Goal: Feedback & Contribution: Leave review/rating

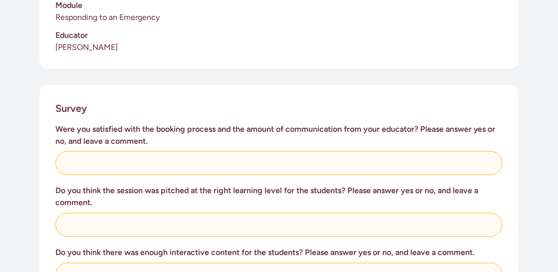
scroll to position [338, 0]
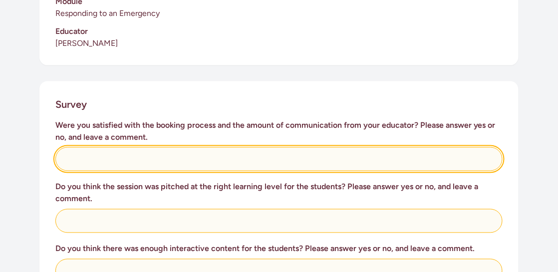
click at [99, 147] on input "text" at bounding box center [278, 159] width 447 height 24
type input "Yes"
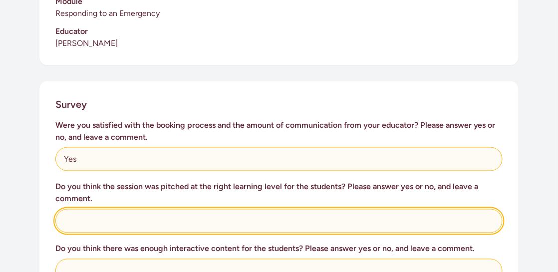
click at [136, 209] on input "text" at bounding box center [278, 221] width 447 height 24
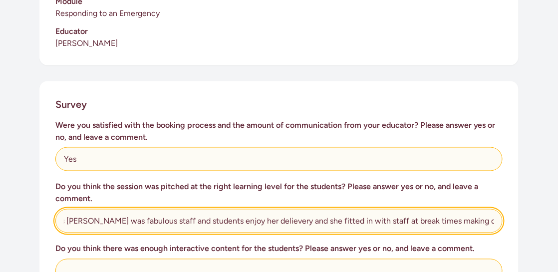
scroll to position [0, 14]
click at [251, 212] on input "Yes [PERSON_NAME] was fabulous staff and students enjoy her delievery and she f…" at bounding box center [278, 221] width 447 height 24
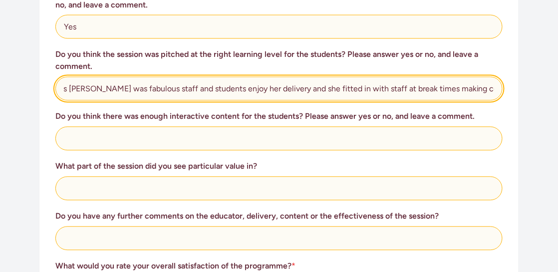
scroll to position [471, 0]
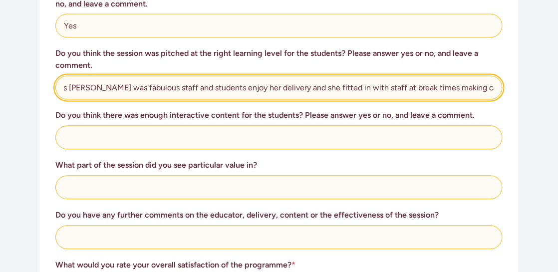
type input "Yes [PERSON_NAME] was fabulous staff and students enjoy her delivery and she fi…"
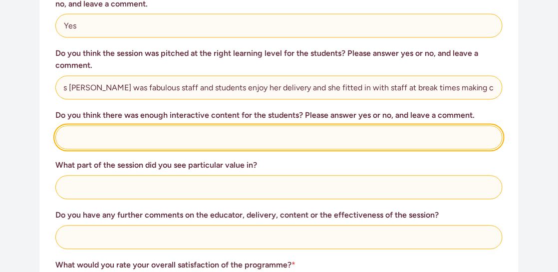
scroll to position [0, 0]
click at [132, 126] on input "text" at bounding box center [278, 138] width 447 height 24
click at [80, 126] on input "Absolulty" at bounding box center [278, 138] width 447 height 24
click at [124, 126] on input "Absolutely" at bounding box center [278, 138] width 447 height 24
type input "Absolutely"
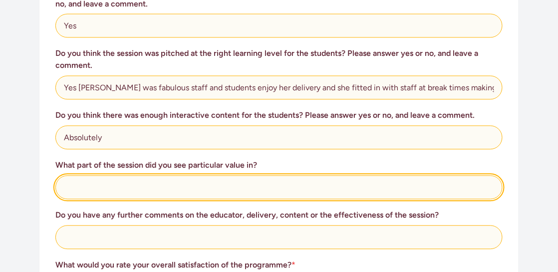
click at [89, 177] on input "text" at bounding box center [278, 188] width 447 height 24
click at [184, 176] on input "Hands on tasks together as buddys" at bounding box center [278, 188] width 447 height 24
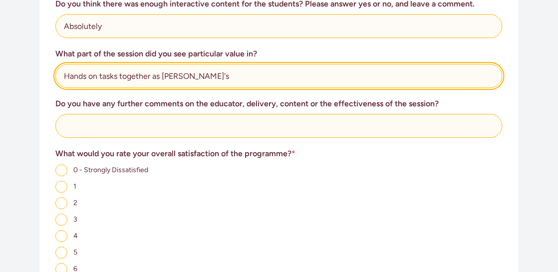
scroll to position [594, 0]
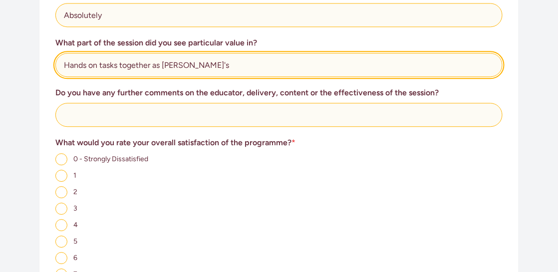
type input "Hands on tasks together as [PERSON_NAME]'s"
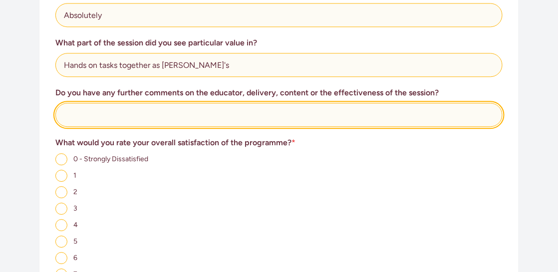
click at [86, 103] on input "text" at bounding box center [278, 115] width 447 height 24
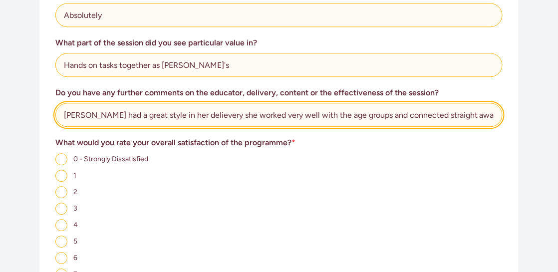
click at [189, 103] on input "[PERSON_NAME] had a great style in her delievery she worked very well with the …" at bounding box center [278, 115] width 447 height 24
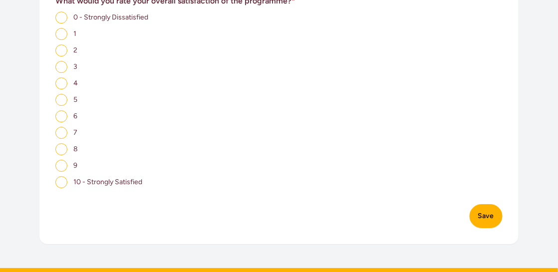
scroll to position [737, 0]
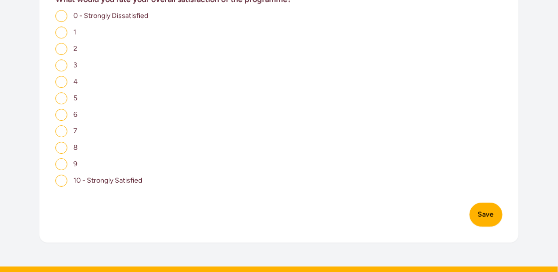
type input "[PERSON_NAME] had a great style in her delivery she worked very well with the a…"
click at [58, 175] on input "10 - Strongly Satisfied" at bounding box center [61, 181] width 12 height 12
radio input "true"
click at [490, 204] on button "Save" at bounding box center [486, 215] width 33 height 24
